Goal: Transaction & Acquisition: Purchase product/service

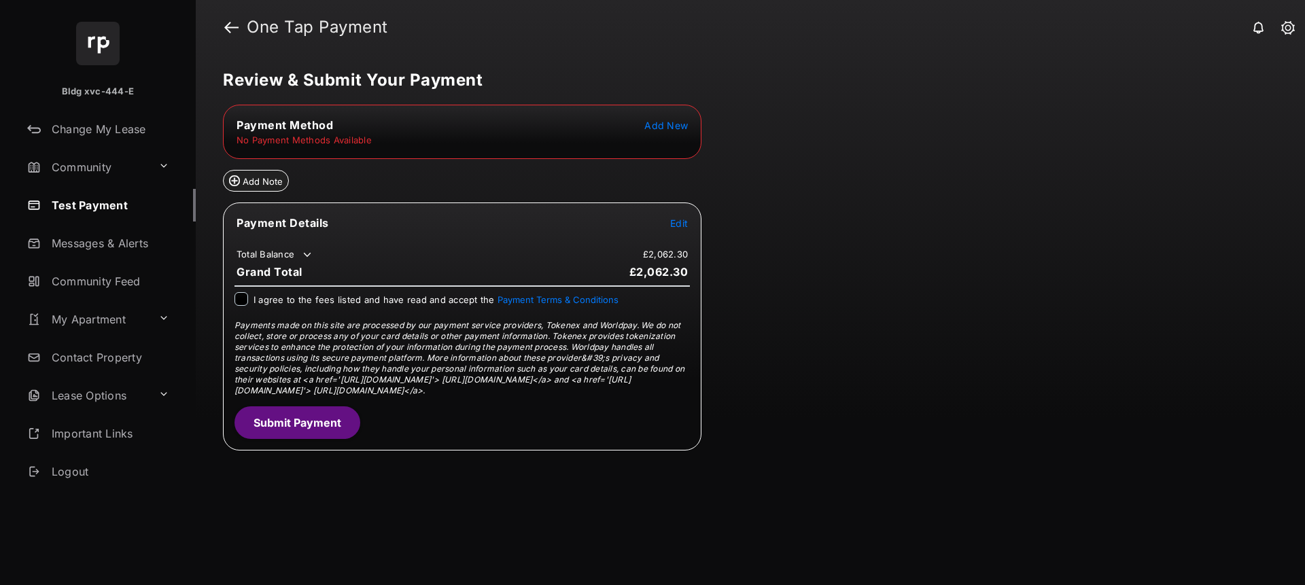
click at [657, 128] on span "Add New" at bounding box center [667, 126] width 44 height 12
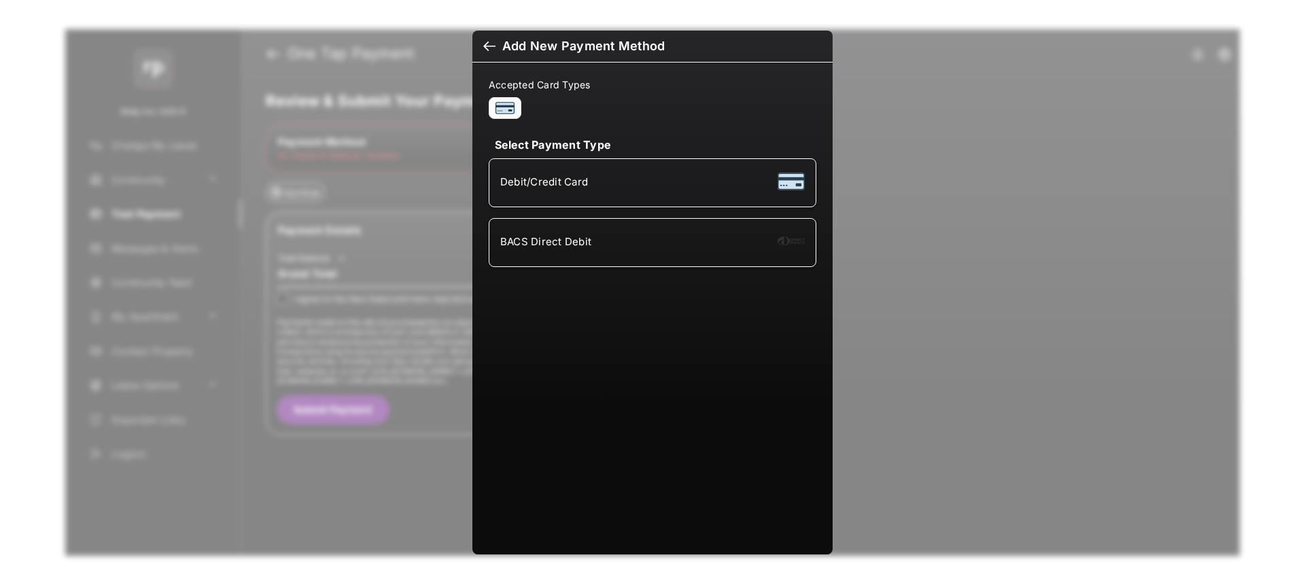
click at [606, 194] on div "Debit/Credit Card" at bounding box center [652, 183] width 305 height 26
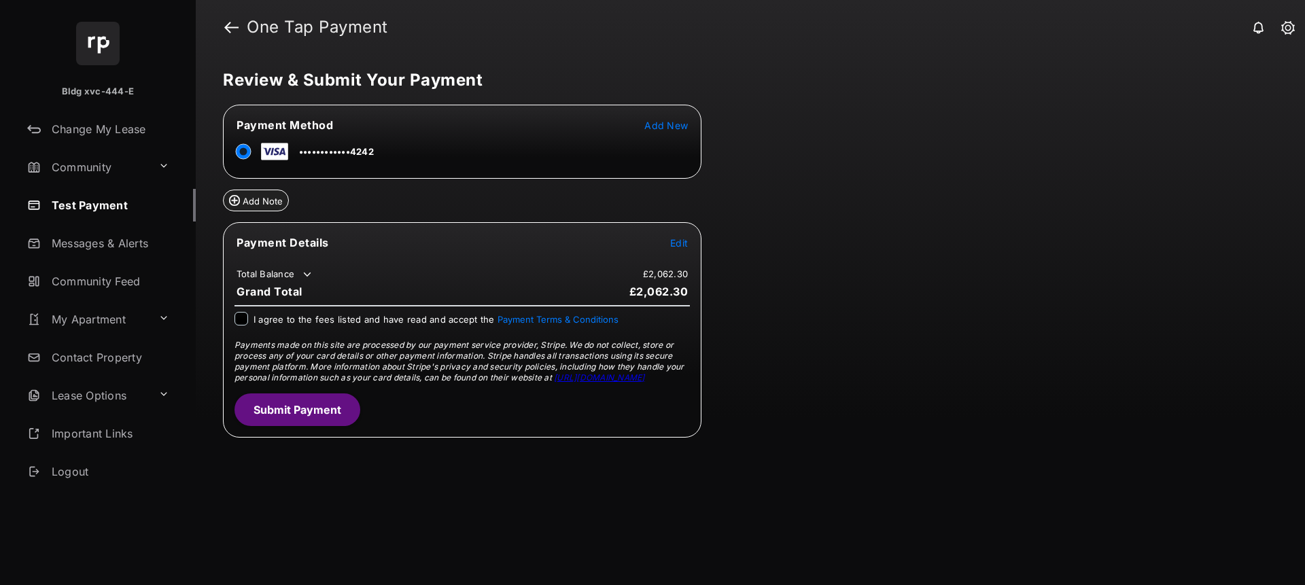
click at [678, 247] on span "Edit" at bounding box center [679, 243] width 18 height 12
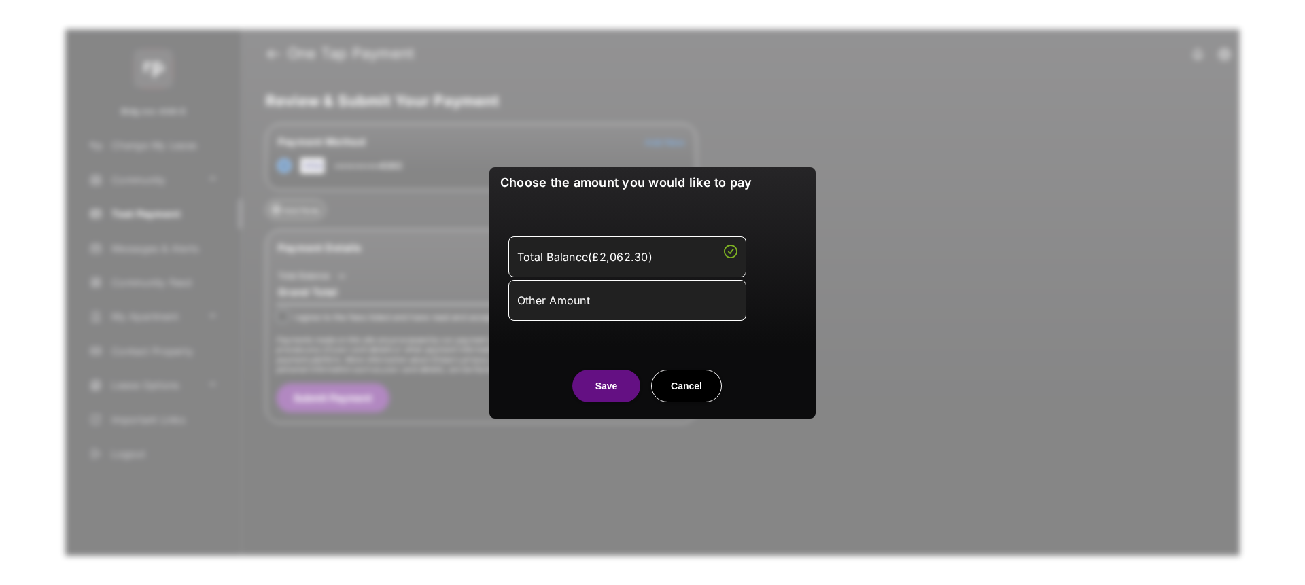
click at [648, 320] on li "Other Amount" at bounding box center [628, 300] width 238 height 41
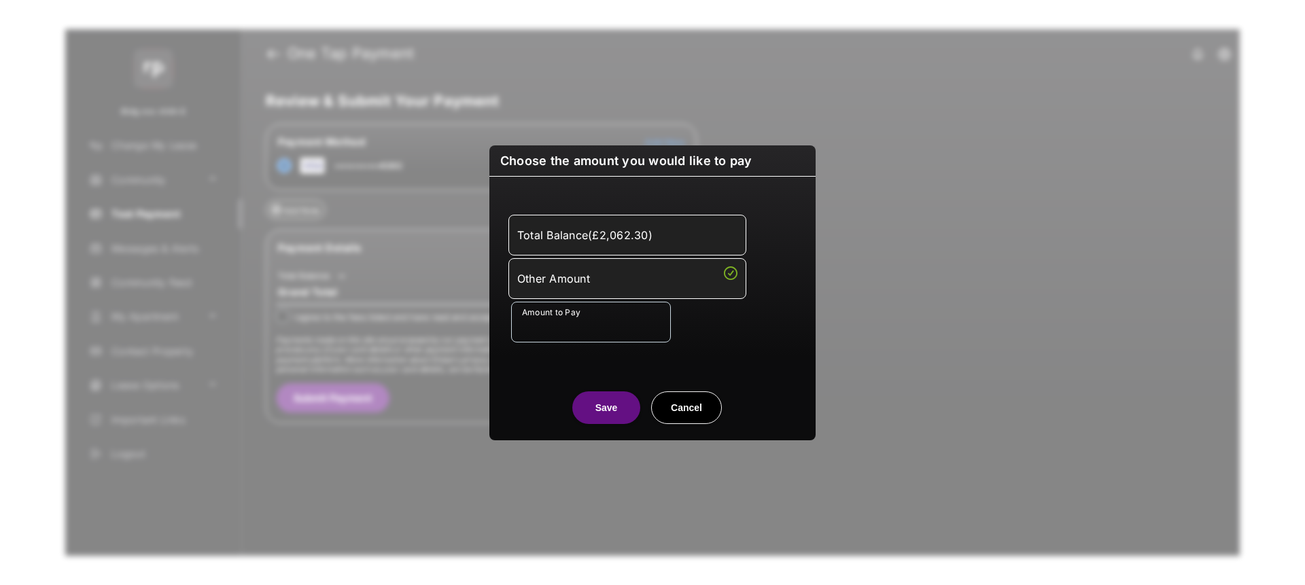
click at [610, 290] on div "Other Amount" at bounding box center [627, 278] width 220 height 23
click at [598, 281] on div "Other Amount" at bounding box center [627, 278] width 220 height 23
click at [577, 277] on div "Other Amount" at bounding box center [627, 278] width 220 height 23
click at [599, 277] on div "Other Amount" at bounding box center [627, 278] width 220 height 23
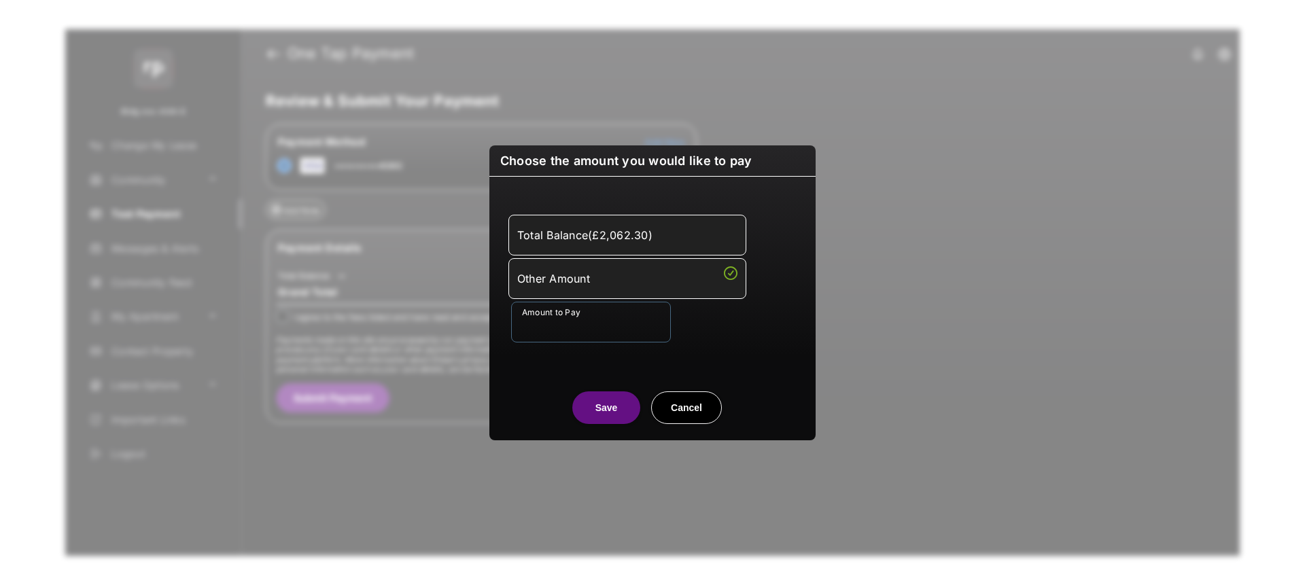
click at [577, 329] on input "Amount to Pay" at bounding box center [591, 322] width 160 height 41
type input "**"
click at [610, 413] on button "Save" at bounding box center [606, 408] width 68 height 33
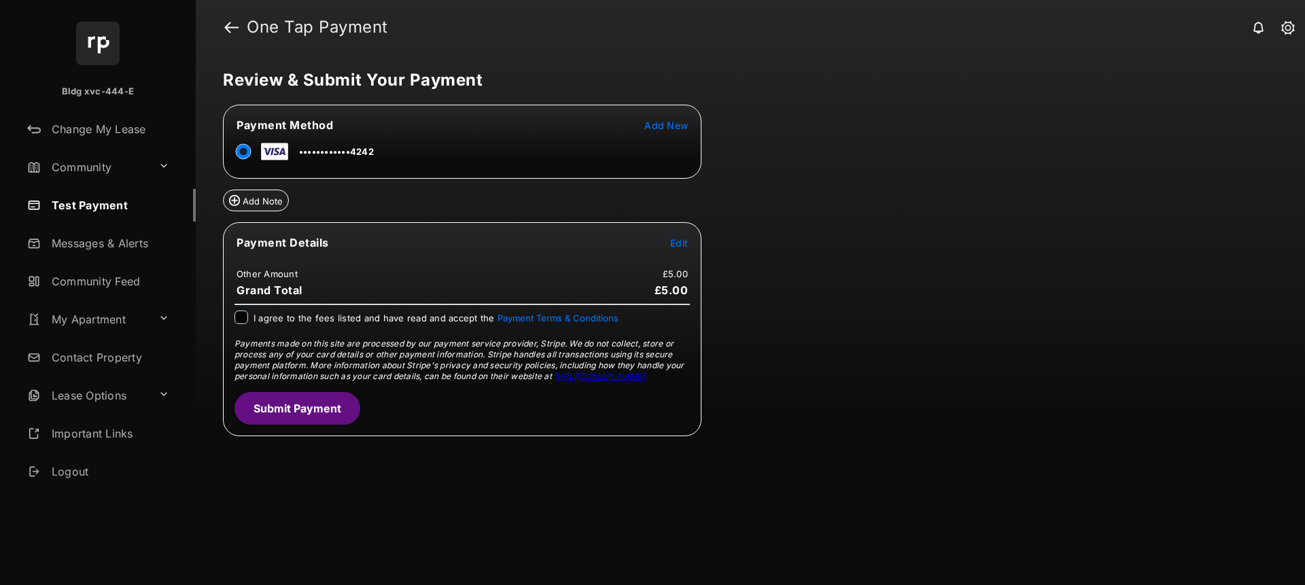
click at [239, 324] on div at bounding box center [242, 318] width 14 height 14
click at [243, 311] on div "I agree to the fees listed and have read and accept the Payment Terms & Conditi…" at bounding box center [463, 319] width 456 height 16
click at [289, 408] on button "Submit Payment" at bounding box center [298, 408] width 126 height 33
click at [680, 245] on span "Edit" at bounding box center [679, 243] width 18 height 12
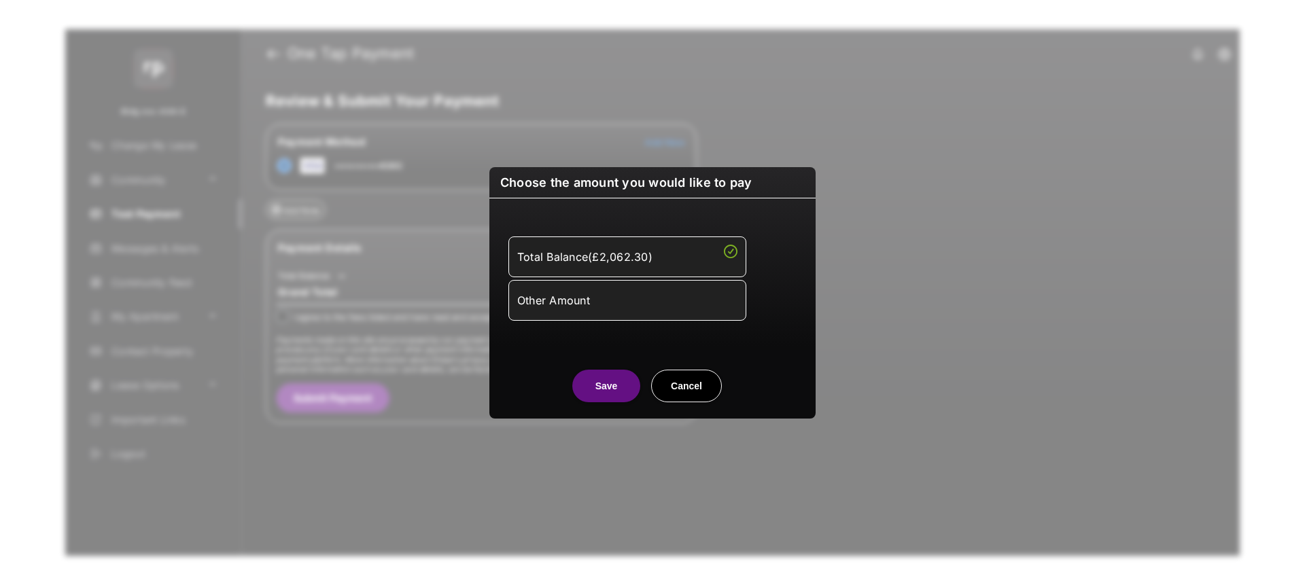
click at [583, 296] on div "Other Amount" at bounding box center [627, 300] width 220 height 23
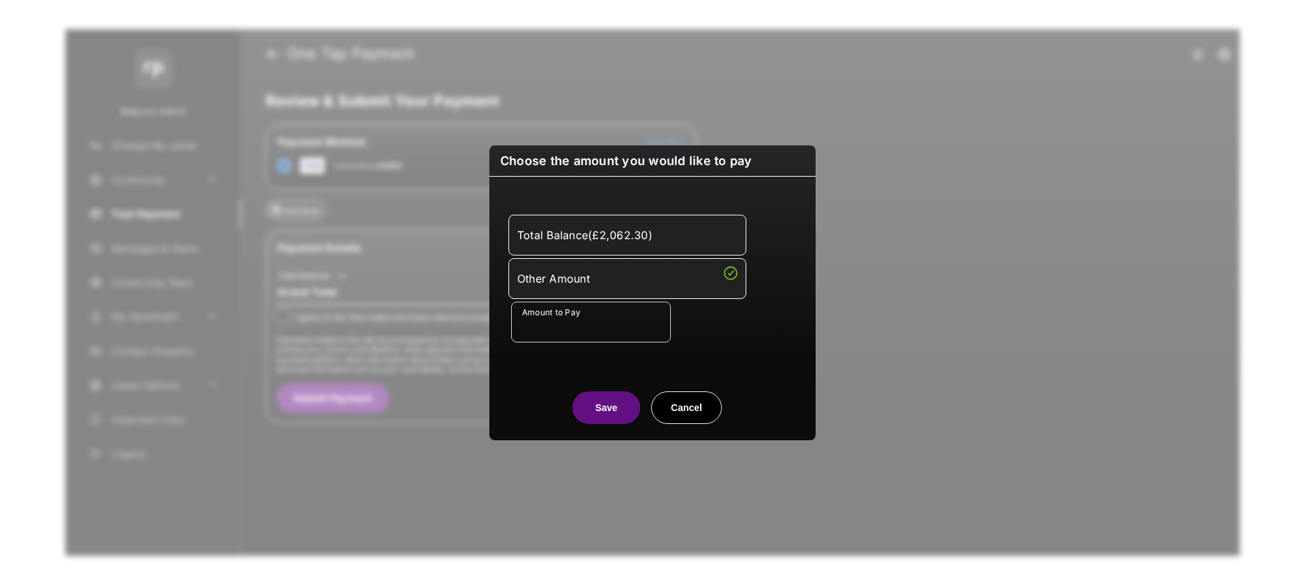
click at [583, 282] on div "Other Amount" at bounding box center [627, 278] width 220 height 23
click at [591, 322] on input "Amount to Pay" at bounding box center [591, 322] width 160 height 41
type input "***"
click at [603, 412] on button "Save" at bounding box center [606, 408] width 68 height 33
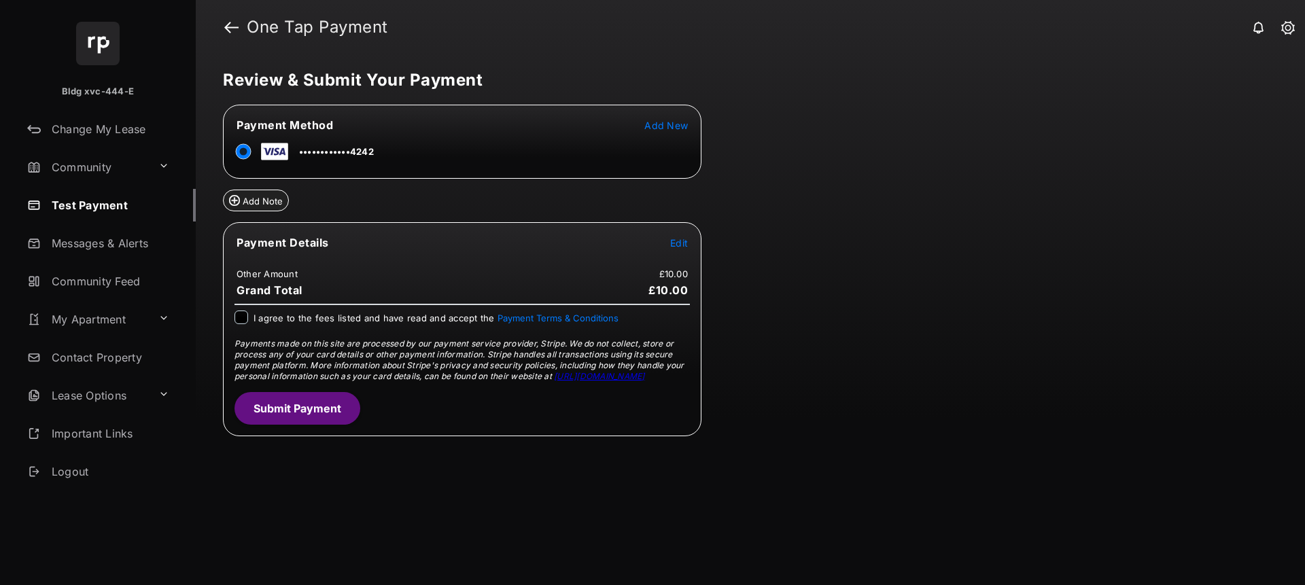
click at [249, 319] on div "I agree to the fees listed and have read and accept the Payment Terms & Conditi…" at bounding box center [463, 319] width 456 height 16
click at [305, 421] on button "Submit Payment" at bounding box center [298, 408] width 126 height 33
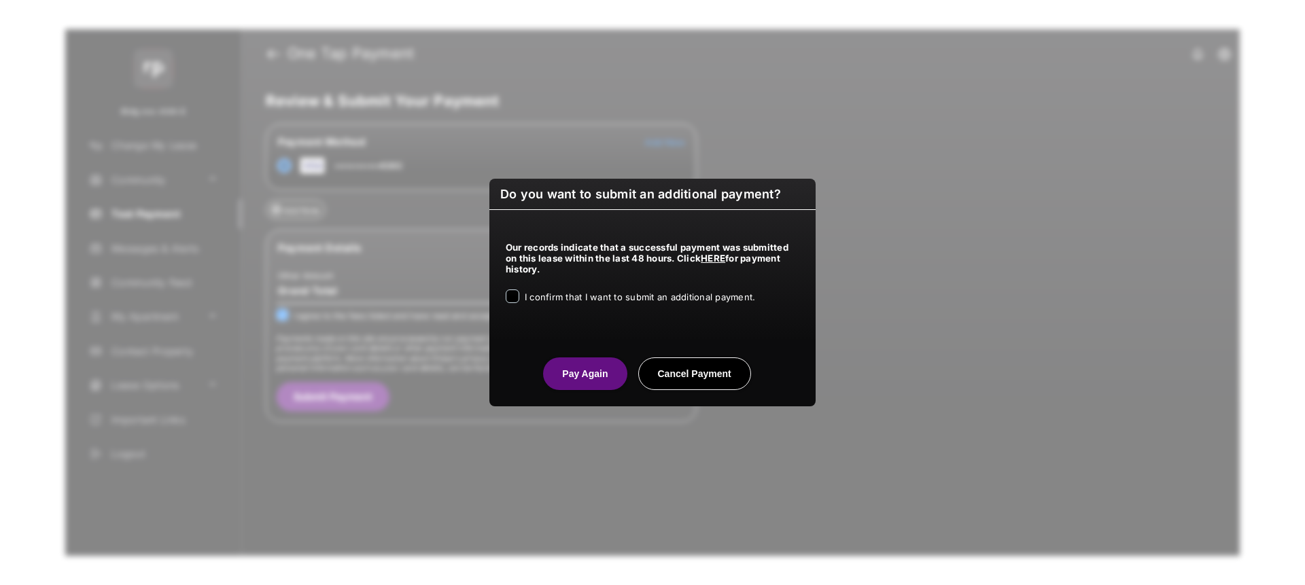
click at [524, 284] on div "Our records indicate that a successful payment was submitted on this lease with…" at bounding box center [652, 270] width 326 height 120
click at [525, 292] on span "I confirm that I want to submit an additional payment." at bounding box center [640, 297] width 230 height 11
click at [598, 379] on button "Pay Again" at bounding box center [585, 374] width 84 height 33
